Goal: Navigation & Orientation: Understand site structure

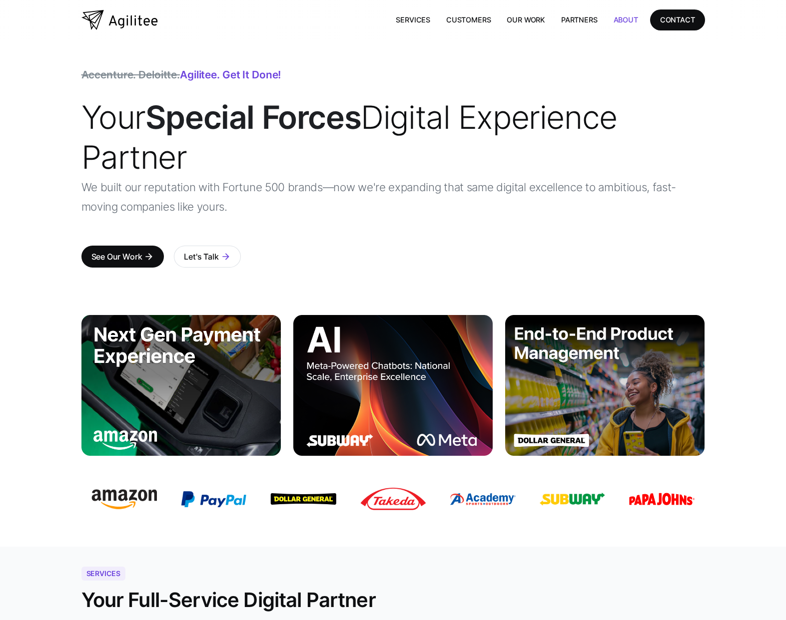
click at [614, 17] on link "About" at bounding box center [625, 19] width 40 height 20
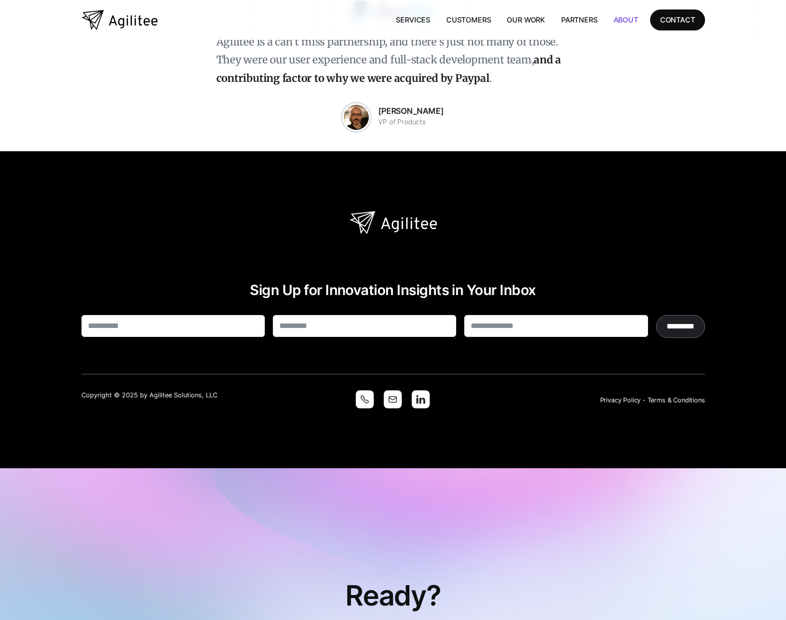
scroll to position [2043, 0]
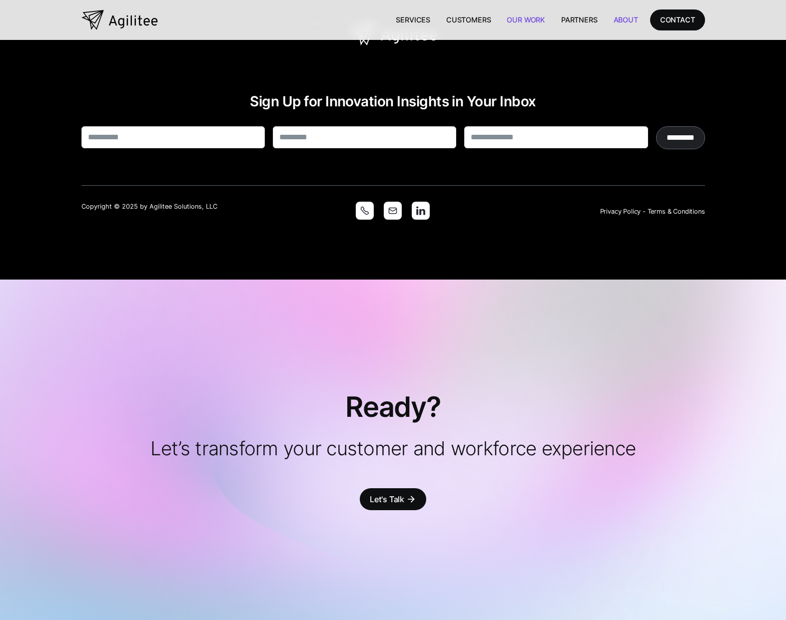
click at [533, 18] on link "Our Work" at bounding box center [525, 19] width 54 height 20
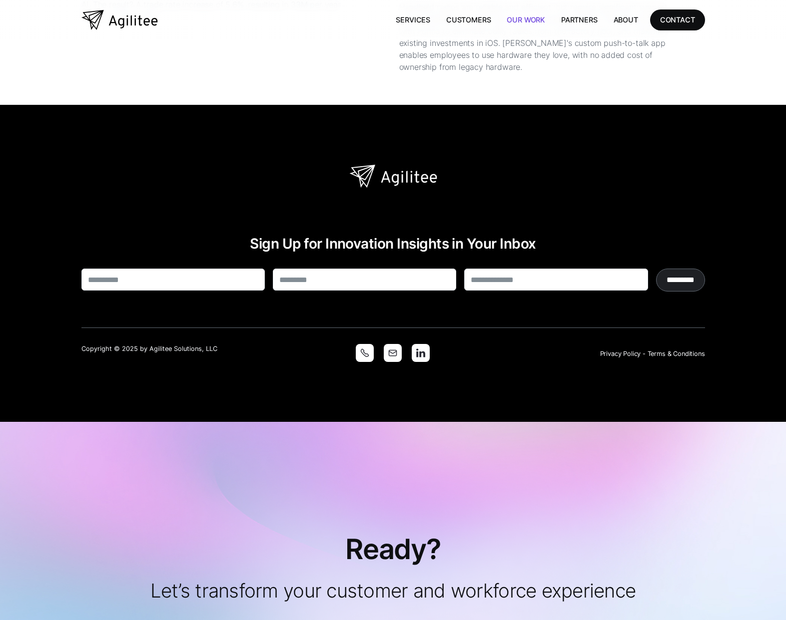
scroll to position [2923, 0]
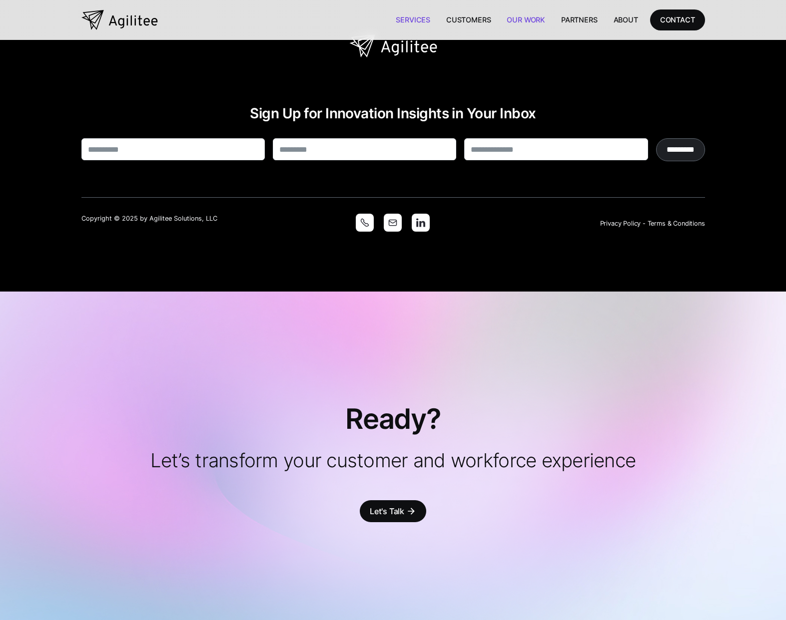
click at [414, 16] on link "Services" at bounding box center [413, 19] width 50 height 20
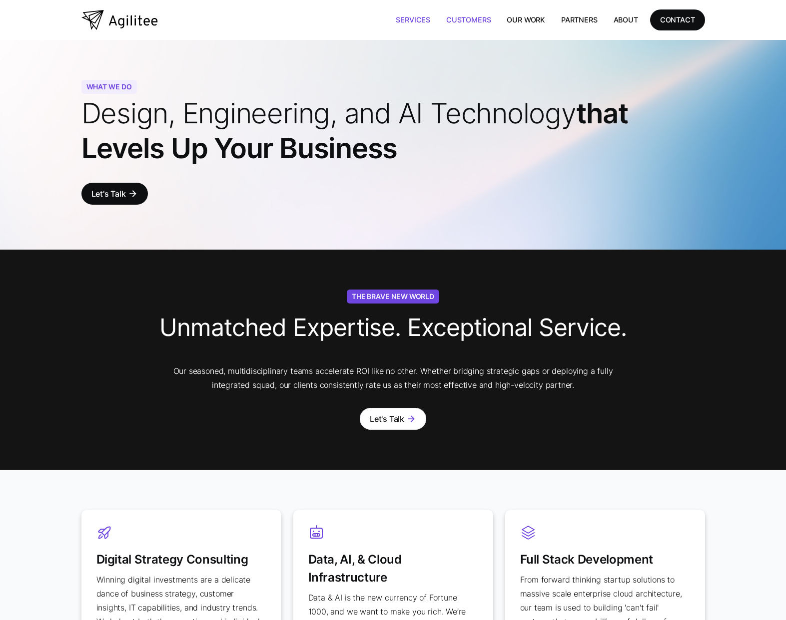
click at [458, 20] on link "Customers" at bounding box center [468, 19] width 60 height 20
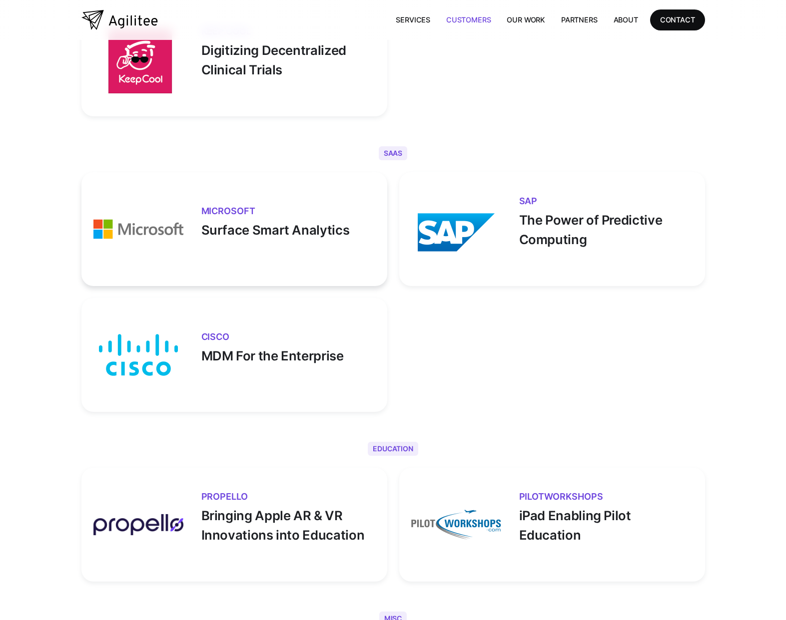
scroll to position [3319, 0]
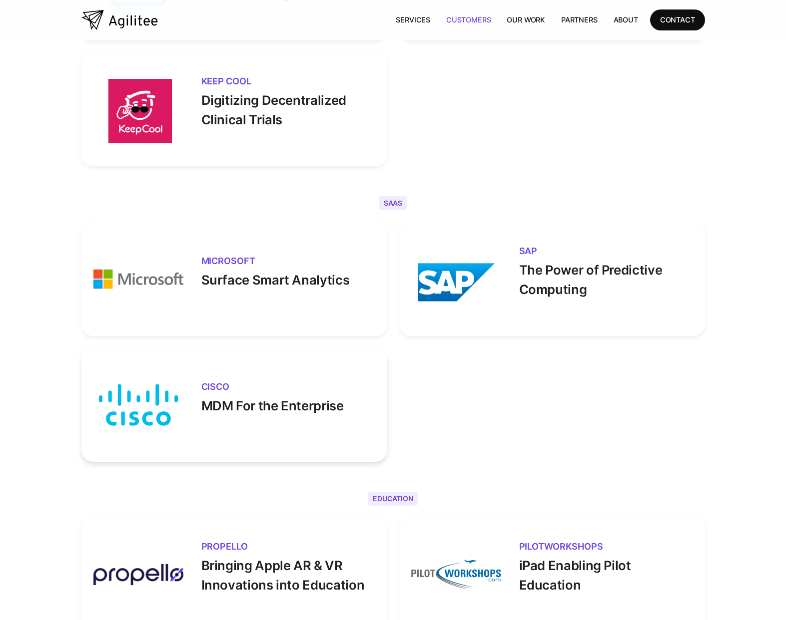
click at [334, 395] on p "MDM For the Enterprise" at bounding box center [288, 404] width 174 height 24
click at [303, 385] on h3 "Cisco" at bounding box center [288, 387] width 174 height 9
drag, startPoint x: 217, startPoint y: 409, endPoint x: 162, endPoint y: 406, distance: 55.0
click at [216, 409] on p "MDM For the Enterprise" at bounding box center [288, 404] width 174 height 24
click at [157, 406] on img at bounding box center [138, 405] width 90 height 90
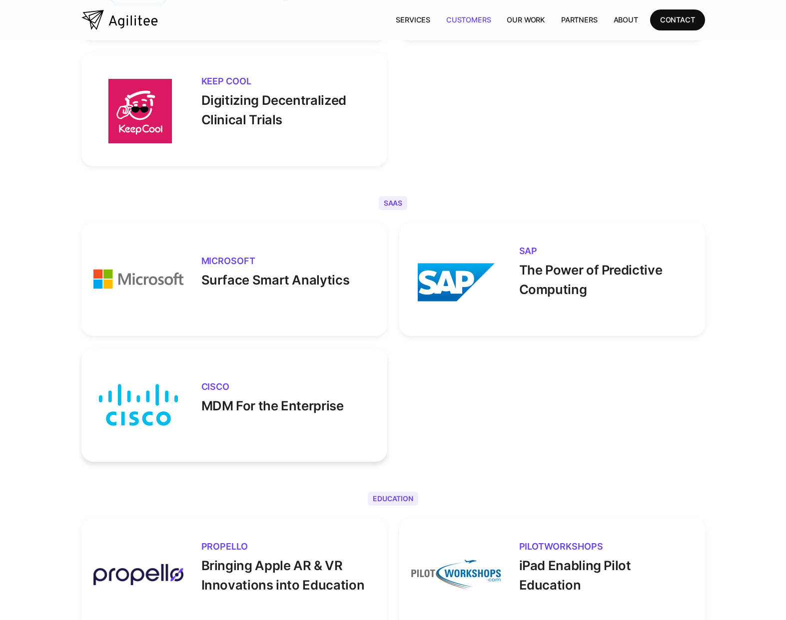
click at [216, 390] on h3 "Cisco" at bounding box center [288, 387] width 174 height 9
click at [516, 20] on link "Our Work" at bounding box center [525, 19] width 54 height 20
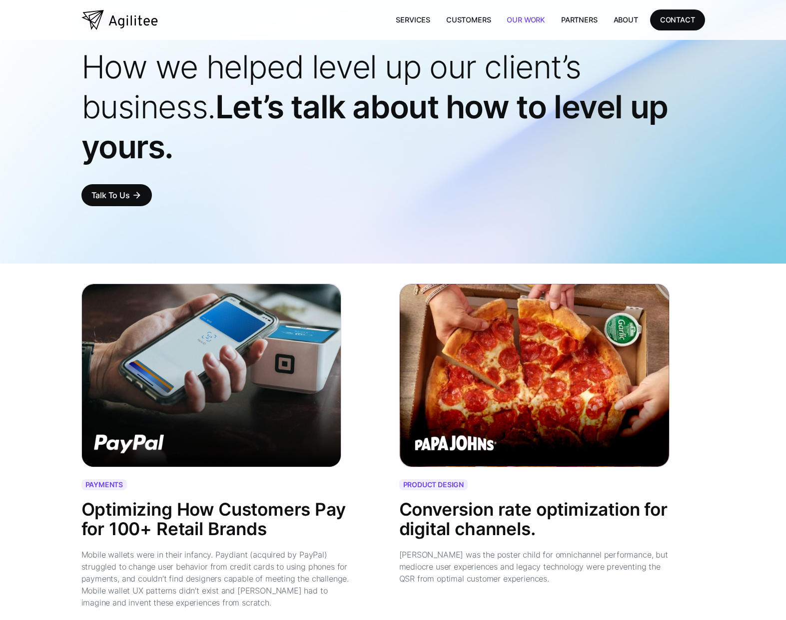
scroll to position [128, 0]
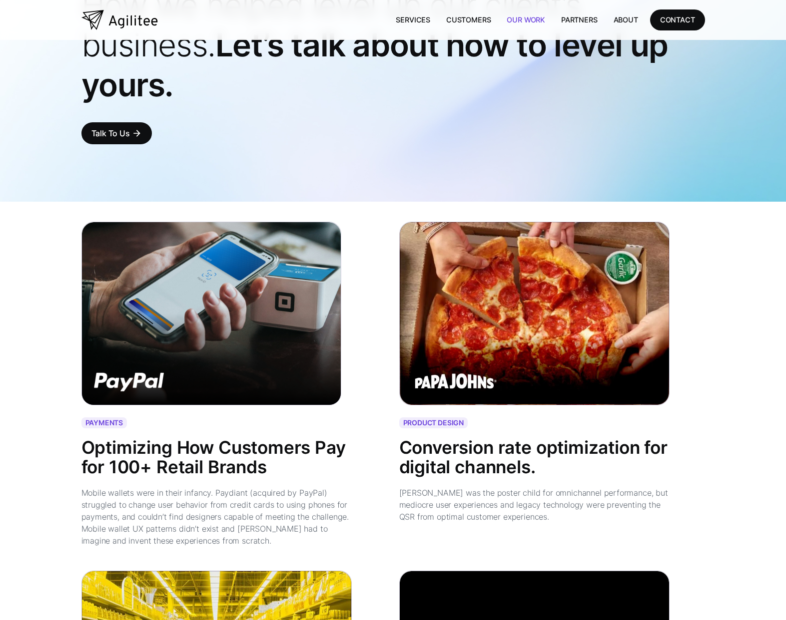
click at [155, 439] on div "Optimizing How Customers Pay for 100+ Retail Brands" at bounding box center [216, 458] width 271 height 38
click at [155, 454] on div "Optimizing How Customers Pay for 100+ Retail Brands" at bounding box center [216, 458] width 271 height 38
click at [180, 340] on img at bounding box center [211, 314] width 260 height 184
click at [106, 381] on img at bounding box center [211, 314] width 260 height 184
drag, startPoint x: 142, startPoint y: 488, endPoint x: 142, endPoint y: 481, distance: 7.0
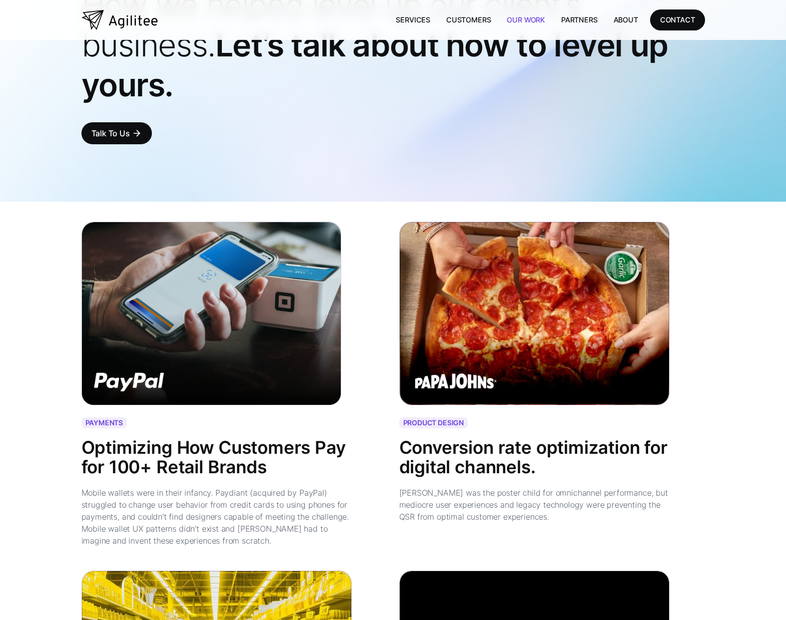
click at [143, 488] on div "Mobile wallets were in their infancy. Paydiant (acquired by PayPal) struggled t…" at bounding box center [216, 517] width 271 height 60
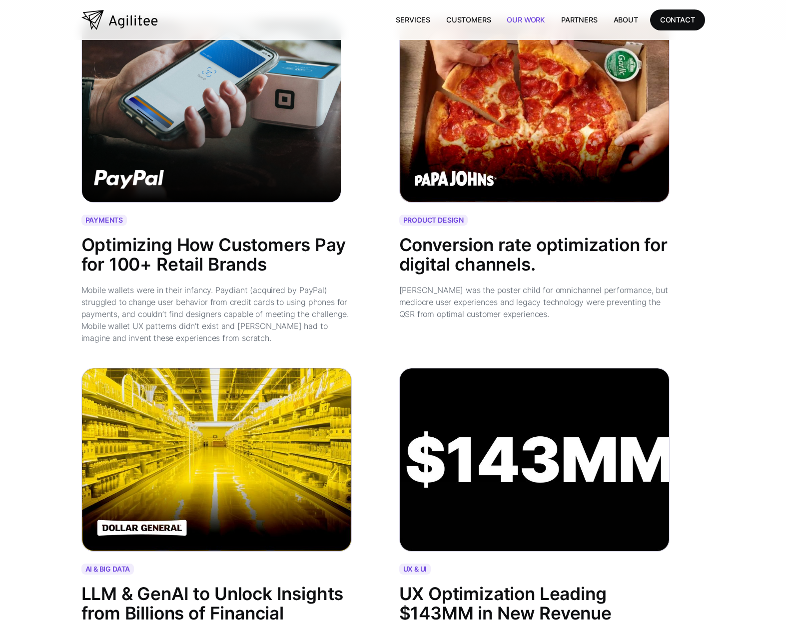
scroll to position [357, 0]
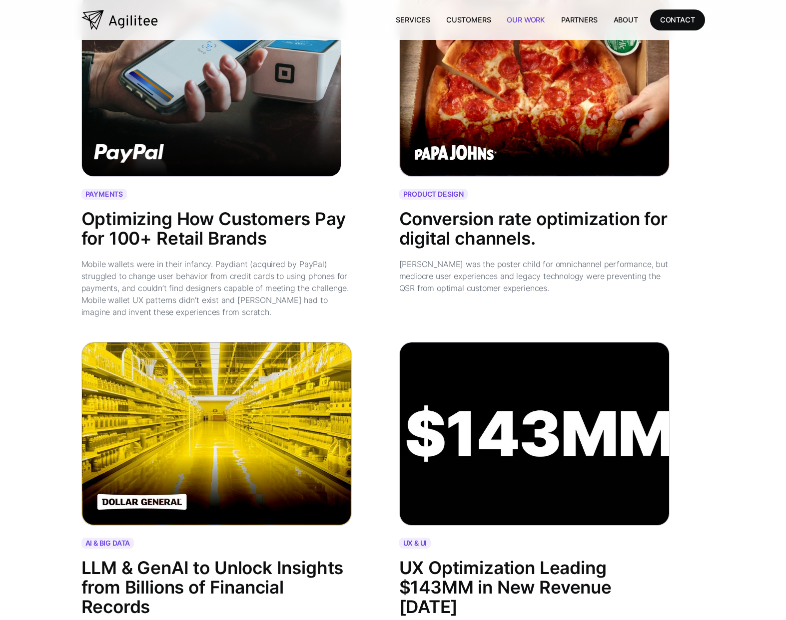
click at [509, 219] on div "Conversion rate optimization for digital channels." at bounding box center [534, 229] width 271 height 38
click at [490, 256] on div "Conversion rate optimization for digital channels." at bounding box center [534, 234] width 271 height 48
click at [526, 388] on img at bounding box center [534, 434] width 270 height 184
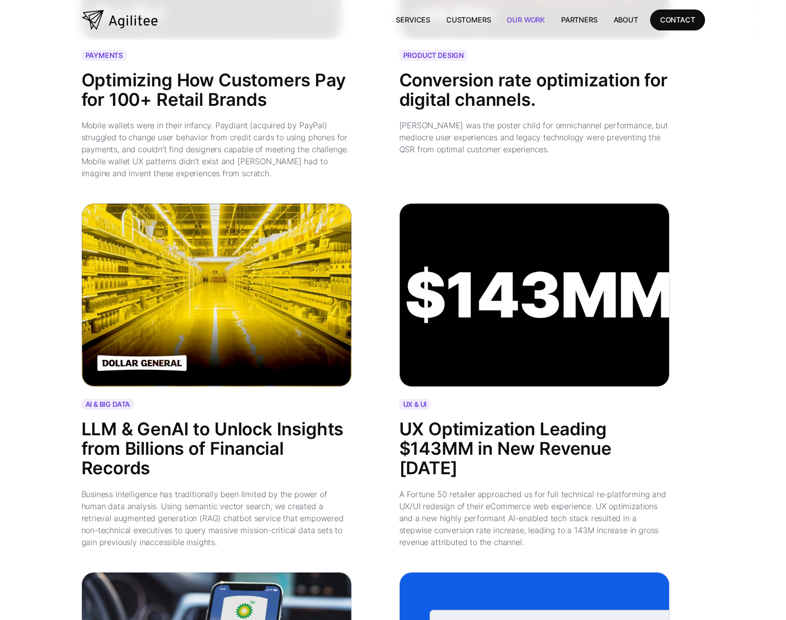
scroll to position [472, 0]
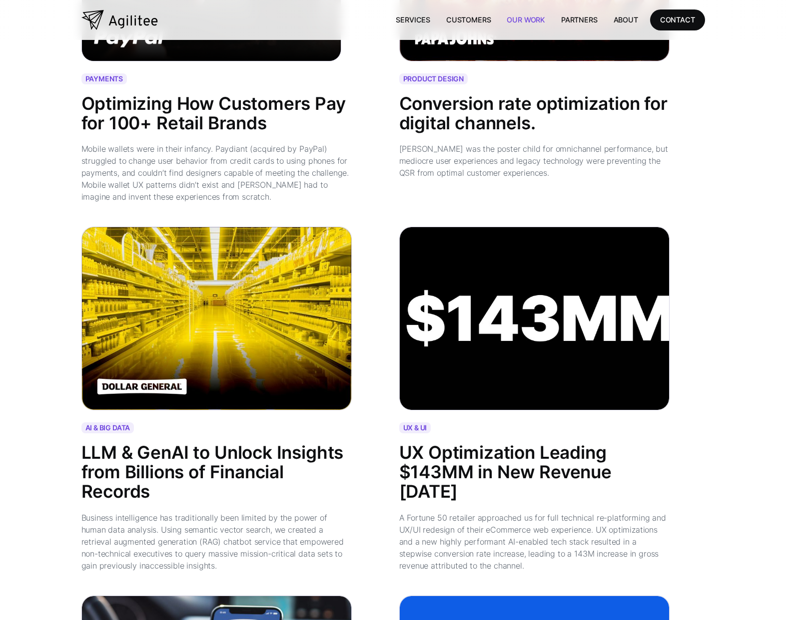
drag, startPoint x: 449, startPoint y: 562, endPoint x: 450, endPoint y: 552, distance: 9.5
click at [449, 561] on div "A Fortune 50 retailer approached us for full technical re-platforming and UX/UI…" at bounding box center [534, 542] width 271 height 60
drag, startPoint x: 449, startPoint y: 517, endPoint x: 462, endPoint y: 545, distance: 31.3
click at [451, 545] on div "A Fortune 50 retailer approached us for full technical re-platforming and UX/UI…" at bounding box center [534, 542] width 271 height 60
drag, startPoint x: 468, startPoint y: 546, endPoint x: 459, endPoint y: 508, distance: 39.0
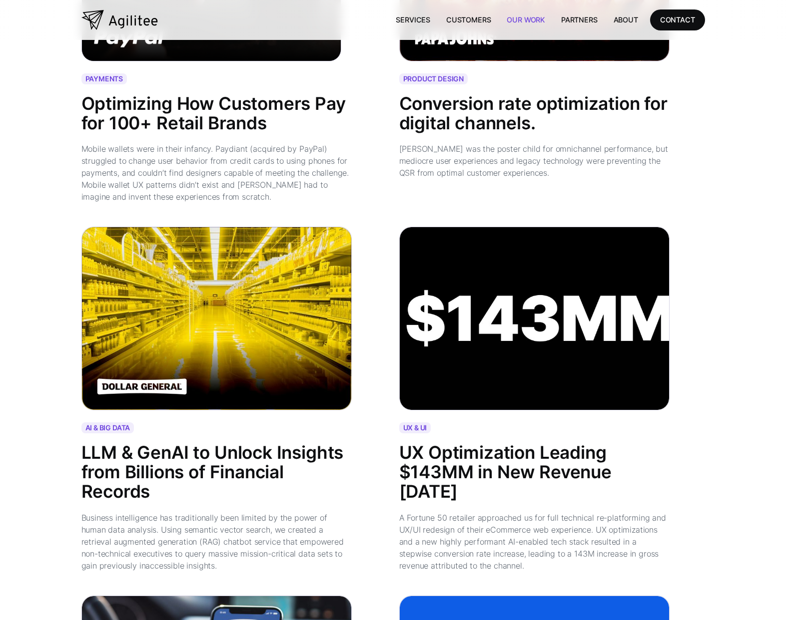
click at [459, 508] on div "UX & UI UX Optimization Leading $143MM in New Revenue in 18 months A Fortune 50…" at bounding box center [552, 503] width 306 height 161
click at [468, 541] on div "A Fortune 50 retailer approached us for full technical re-platforming and UX/UI…" at bounding box center [534, 542] width 271 height 60
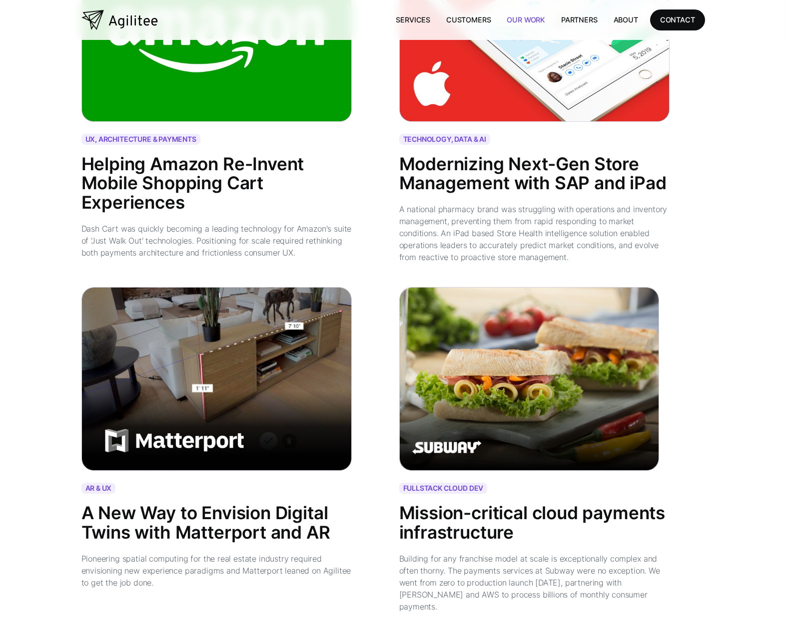
scroll to position [1515, 0]
